Goal: Task Accomplishment & Management: Manage account settings

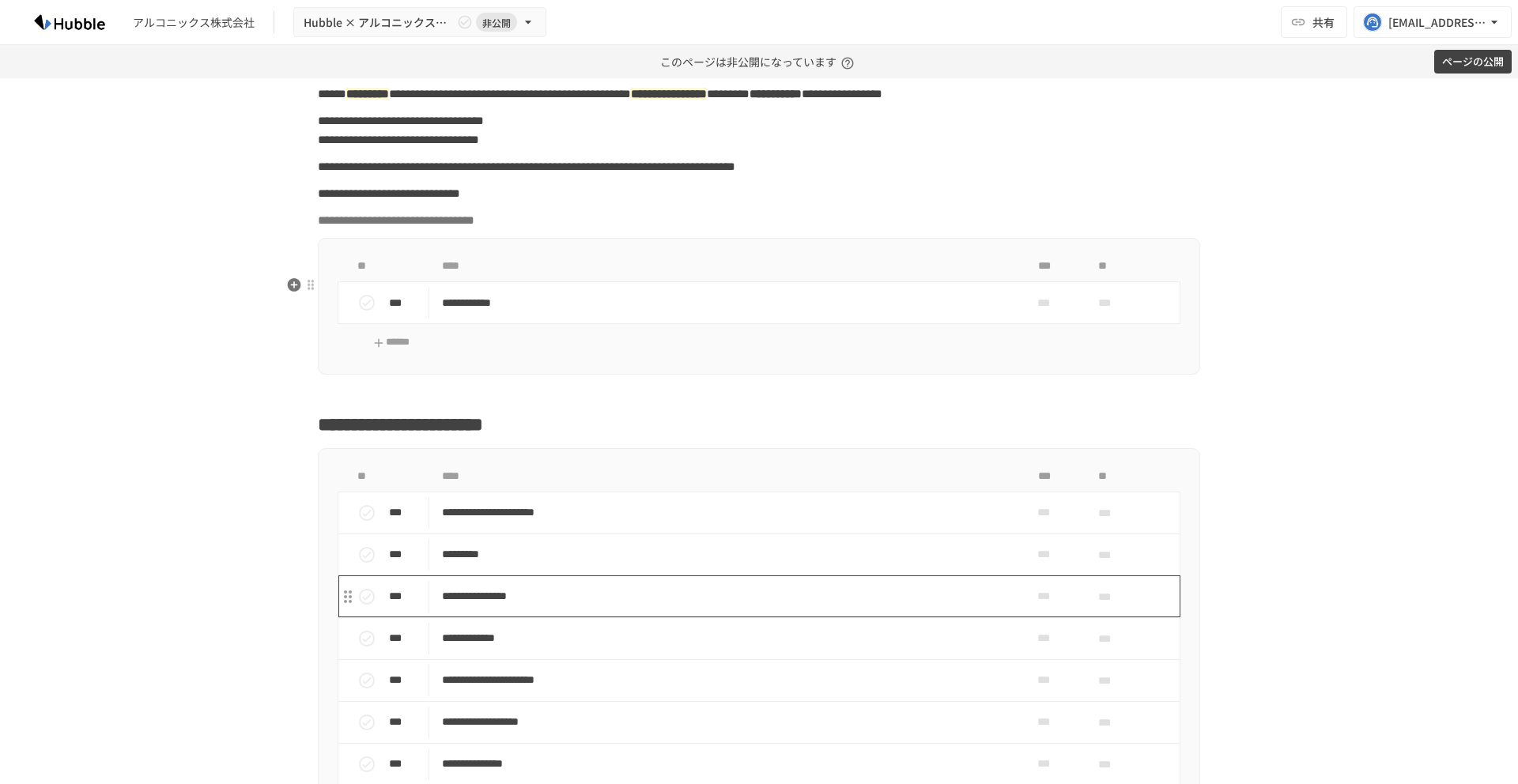
scroll to position [37, 0]
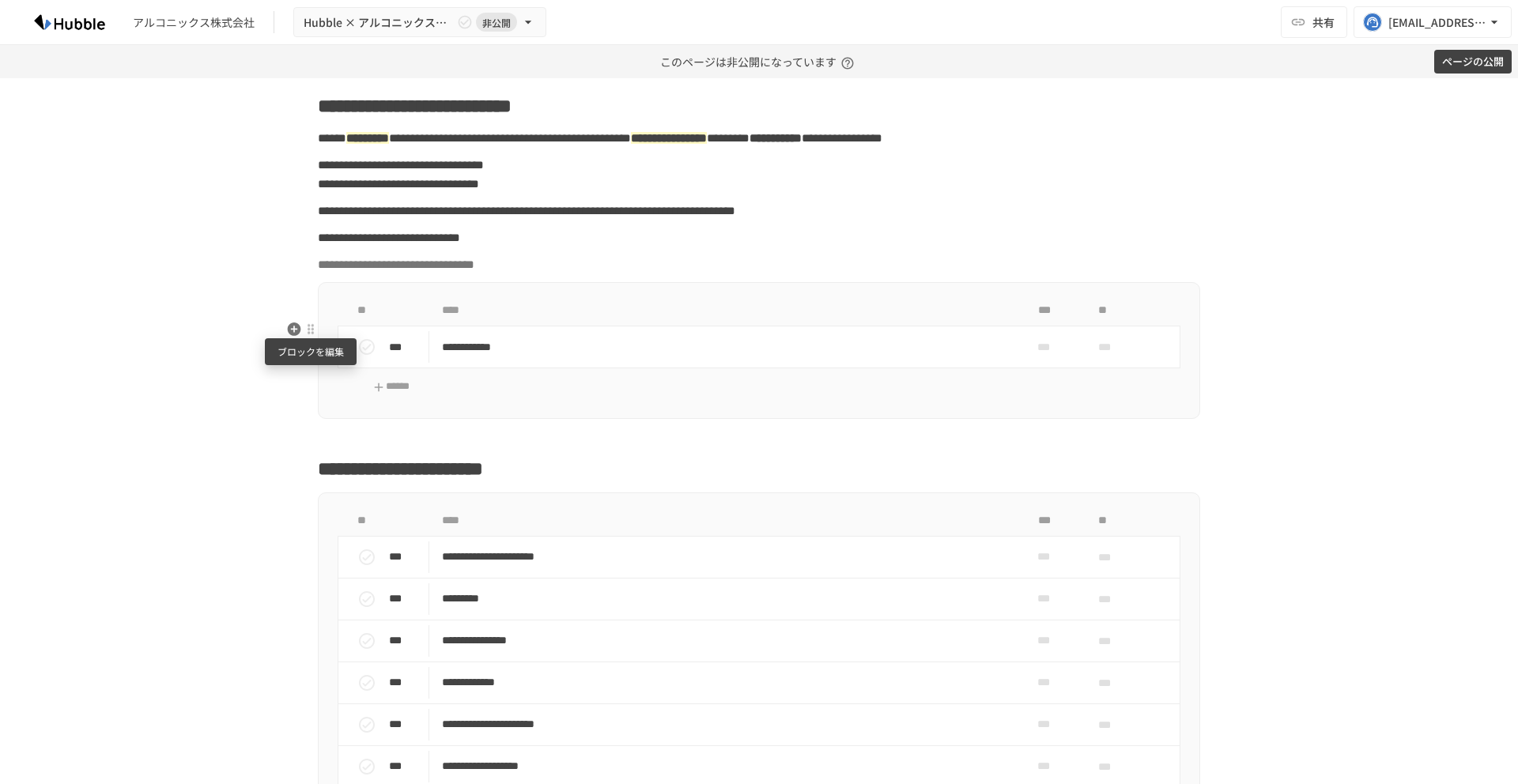
click at [311, 326] on div at bounding box center [310, 328] width 12 height 12
click at [343, 382] on span "削除" at bounding box center [433, 385] width 196 height 15
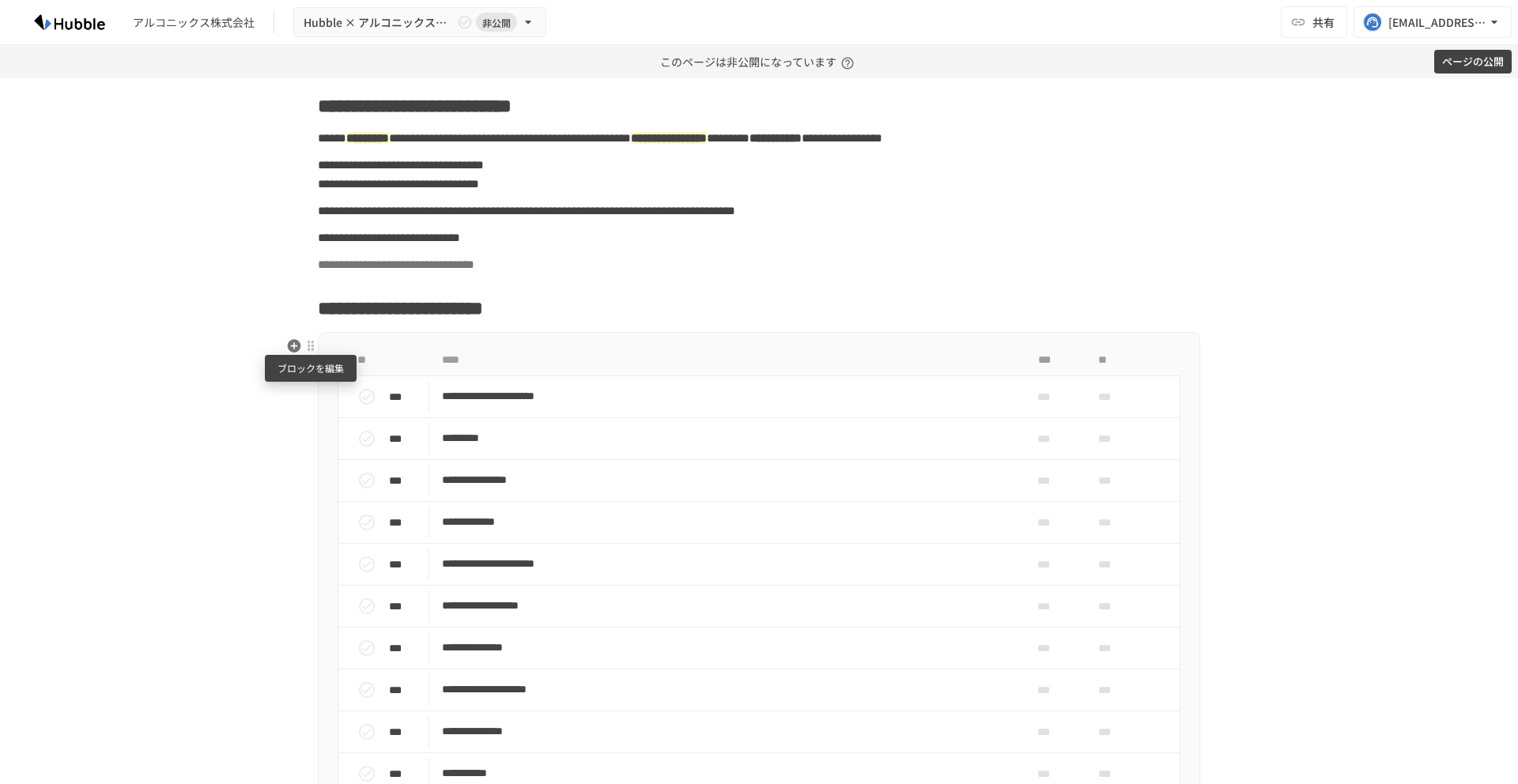
click at [313, 351] on div at bounding box center [310, 345] width 12 height 12
click at [341, 398] on span "削除" at bounding box center [433, 401] width 196 height 15
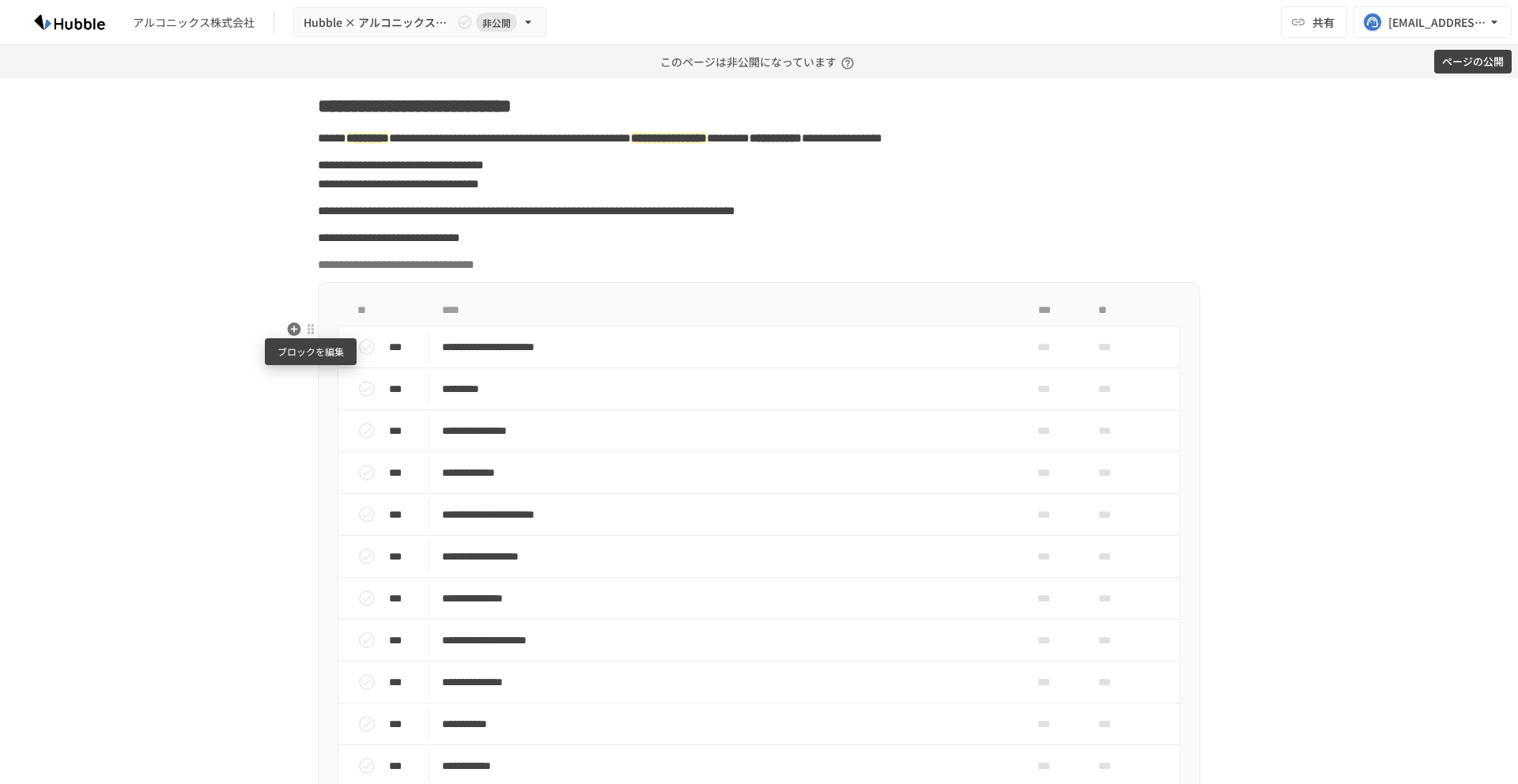
click at [307, 328] on div at bounding box center [310, 328] width 12 height 12
click at [343, 382] on span "削除" at bounding box center [433, 385] width 196 height 15
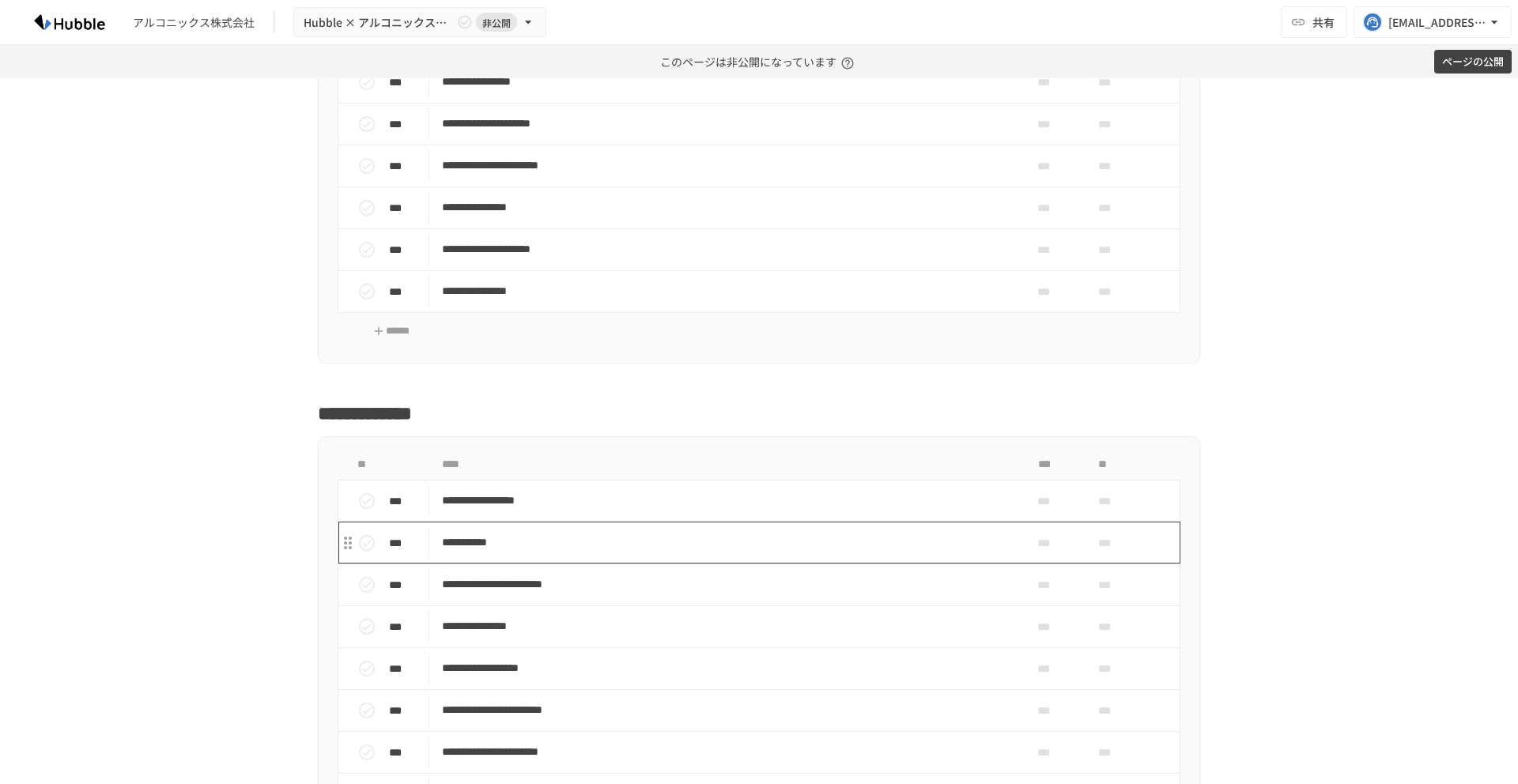
scroll to position [1154, 0]
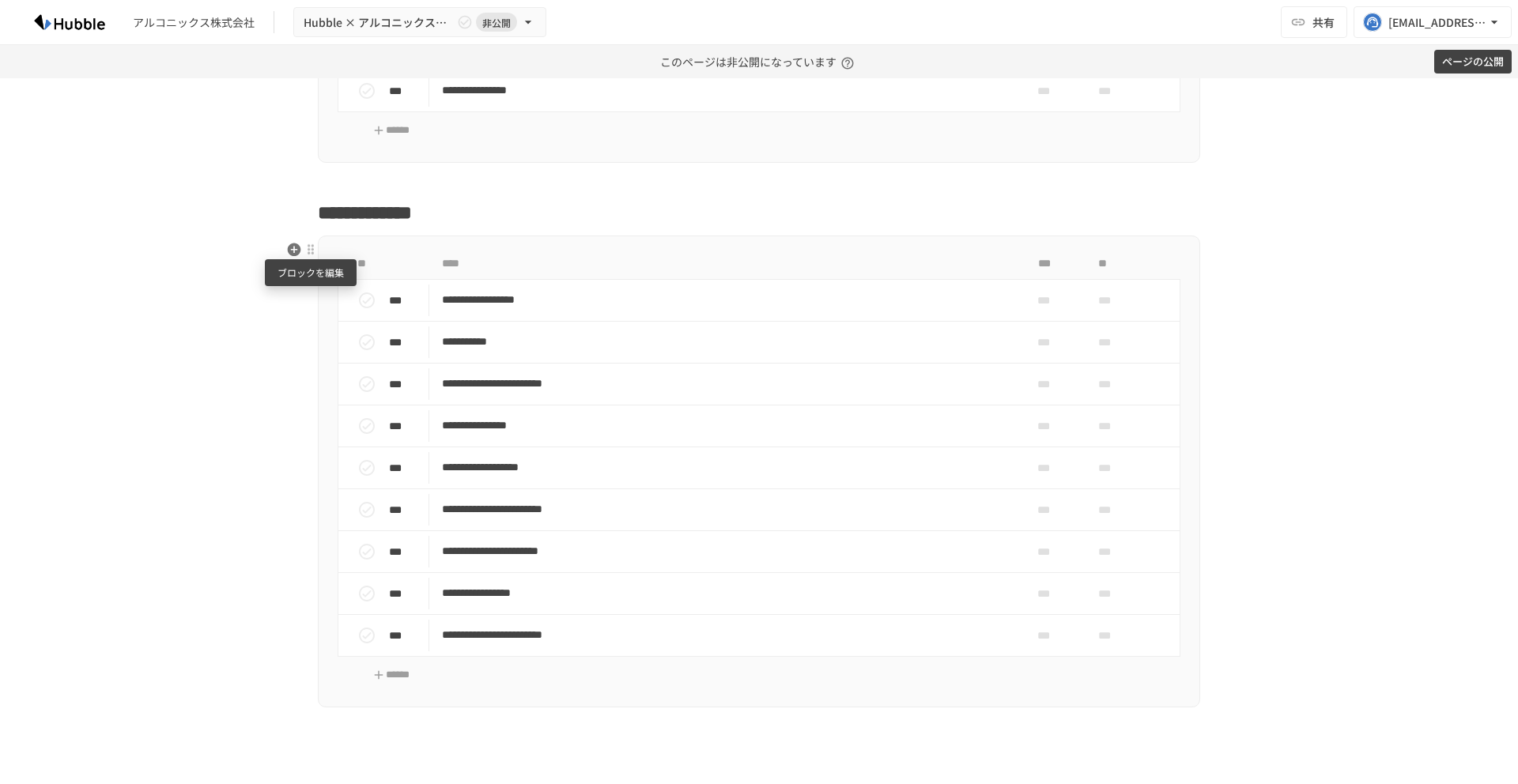
click at [314, 246] on div at bounding box center [310, 249] width 12 height 12
click at [358, 308] on span "削除" at bounding box center [433, 306] width 196 height 15
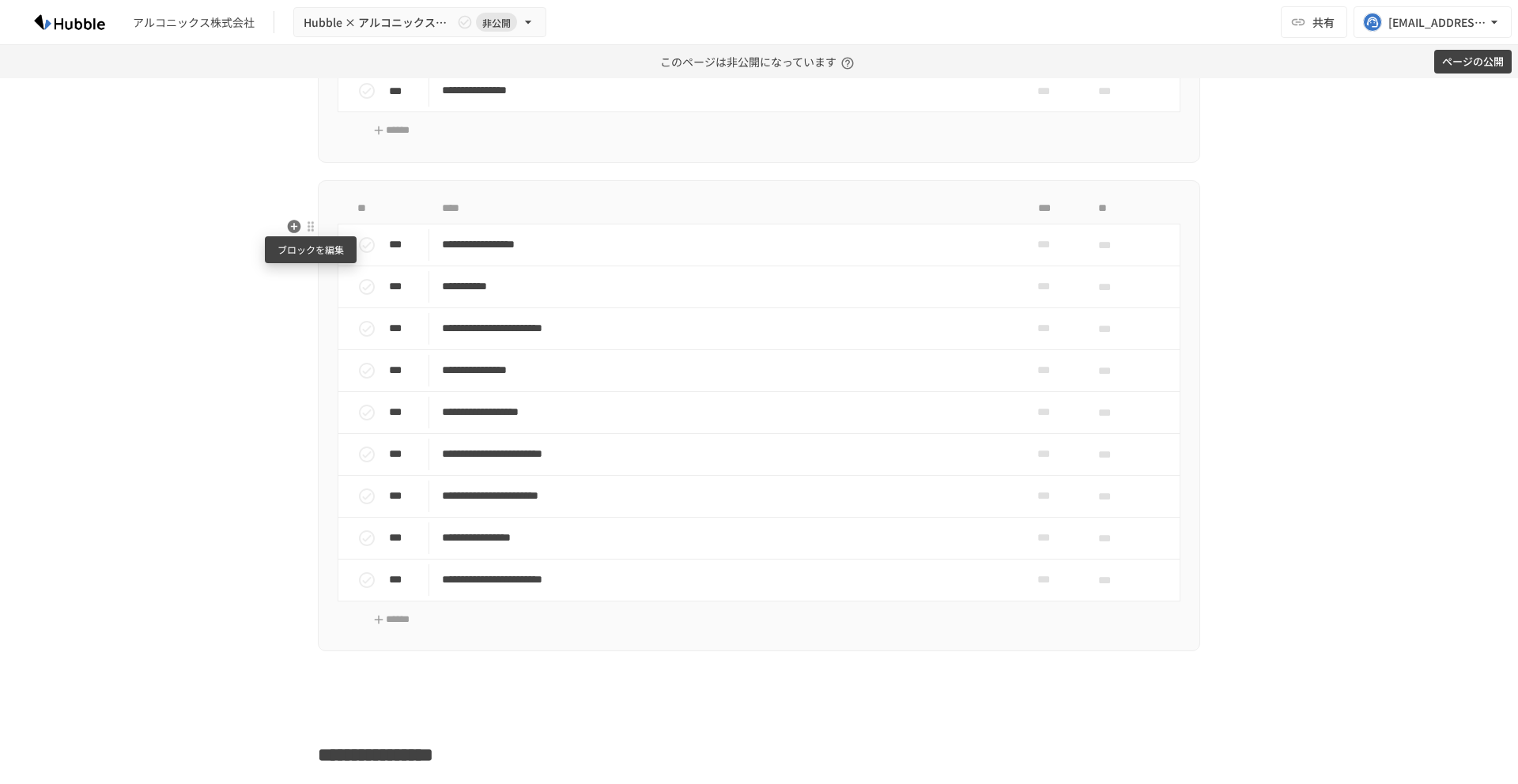
click at [308, 230] on div at bounding box center [310, 226] width 12 height 12
click at [335, 286] on span "削除" at bounding box center [433, 283] width 196 height 15
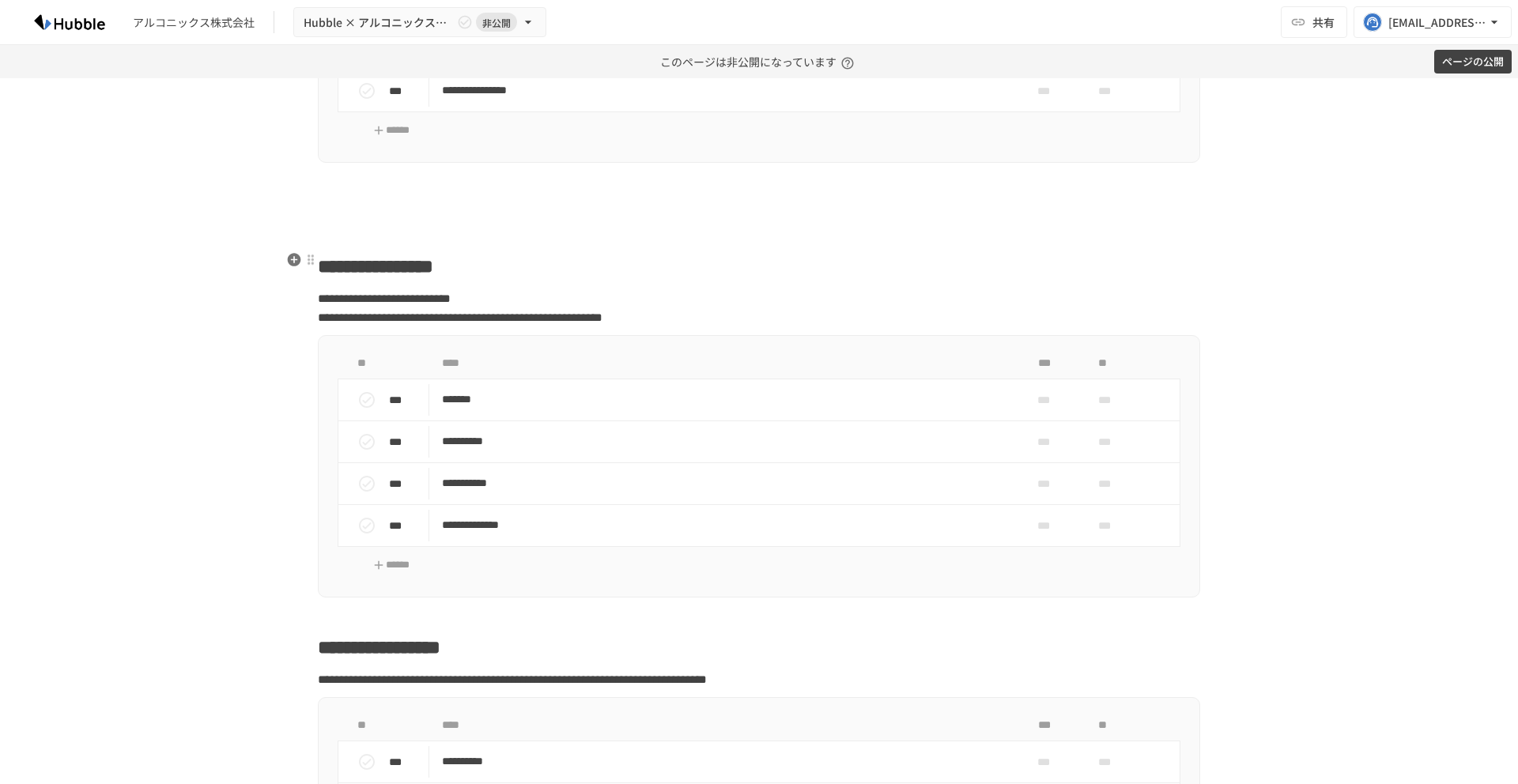
click at [403, 244] on div "**********" at bounding box center [759, 613] width 965 height 3280
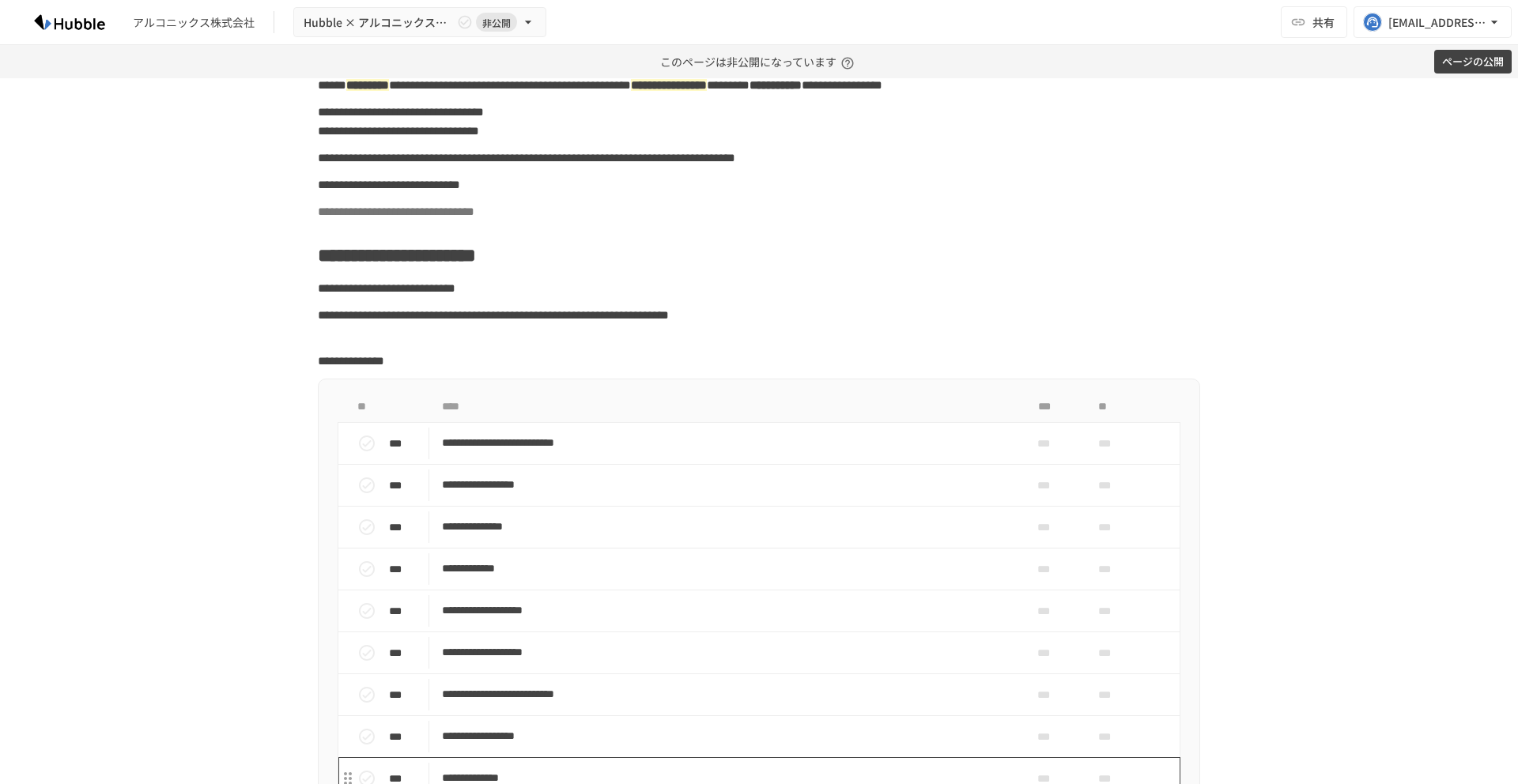
scroll to position [0, 0]
